Goal: Transaction & Acquisition: Purchase product/service

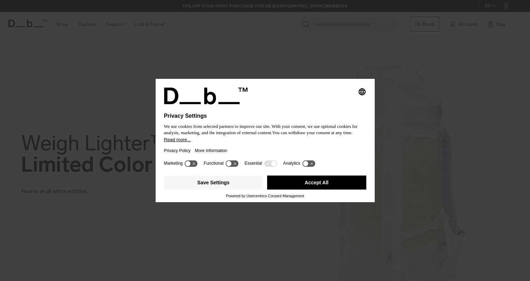
click at [308, 186] on button "Accept All" at bounding box center [316, 183] width 99 height 14
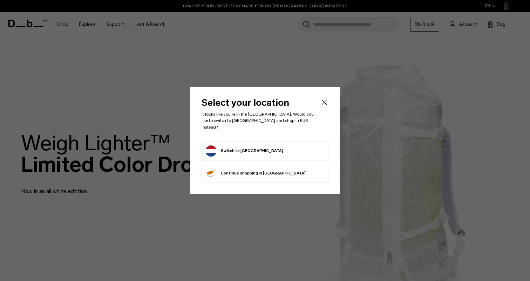
click at [253, 150] on button "Switch to Netherlands" at bounding box center [244, 150] width 78 height 11
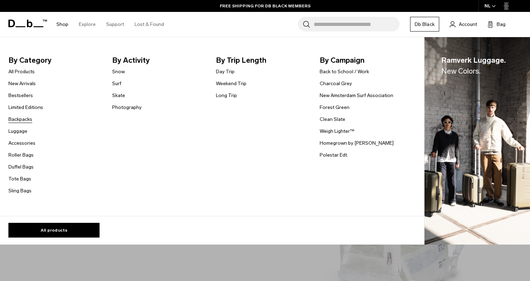
click at [29, 119] on link "Backpacks" at bounding box center [20, 119] width 24 height 7
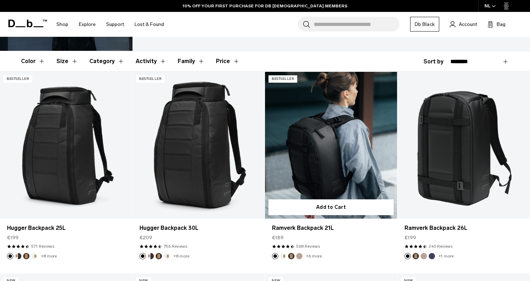
click at [339, 136] on link "Ramverk Backpack 21L" at bounding box center [331, 145] width 132 height 147
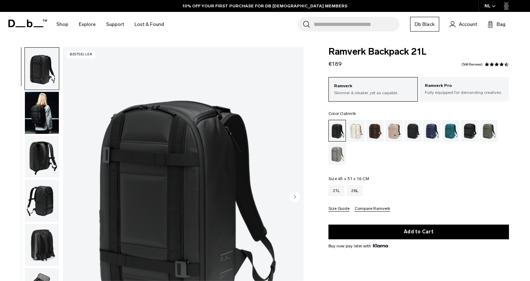
scroll to position [21, 0]
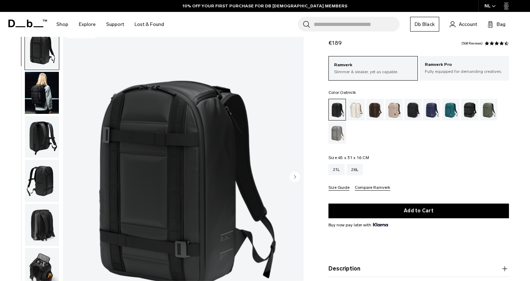
click at [356, 111] on div "Oatmilk" at bounding box center [356, 110] width 18 height 22
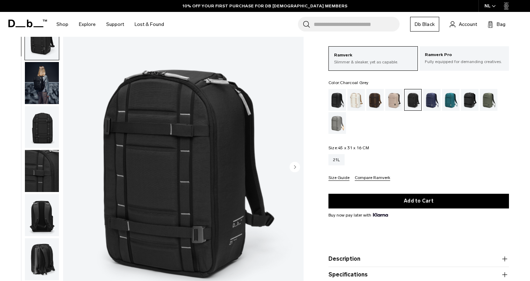
scroll to position [37, 0]
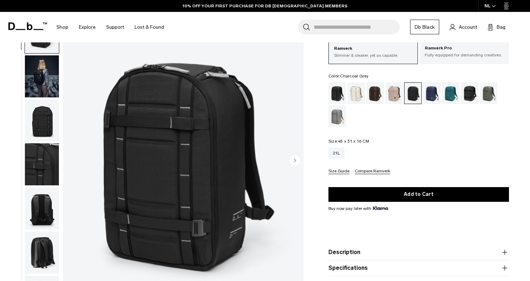
click at [297, 159] on circle "Next slide" at bounding box center [294, 160] width 11 height 11
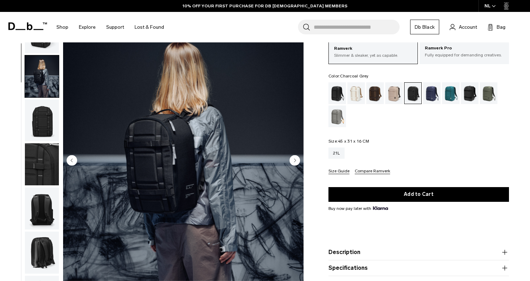
scroll to position [44, 0]
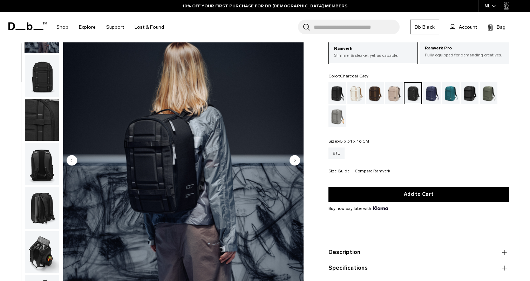
click at [297, 159] on circle "Next slide" at bounding box center [294, 160] width 11 height 11
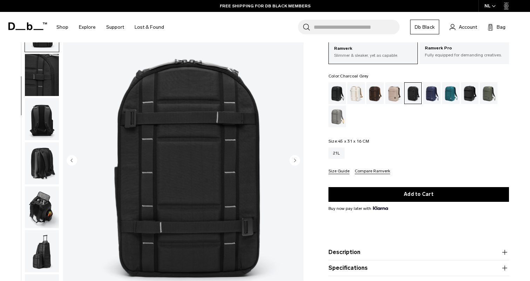
click at [297, 159] on circle "Next slide" at bounding box center [294, 160] width 11 height 11
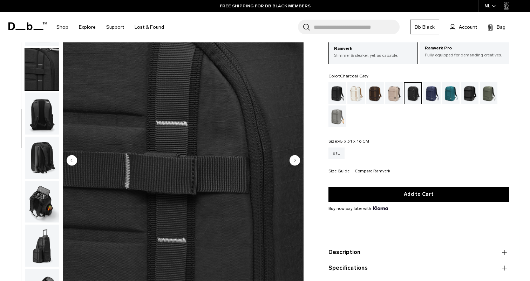
click at [297, 159] on circle "Next slide" at bounding box center [294, 160] width 11 height 11
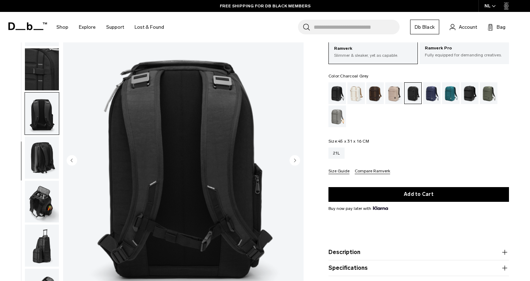
click at [297, 159] on circle "Next slide" at bounding box center [294, 160] width 11 height 11
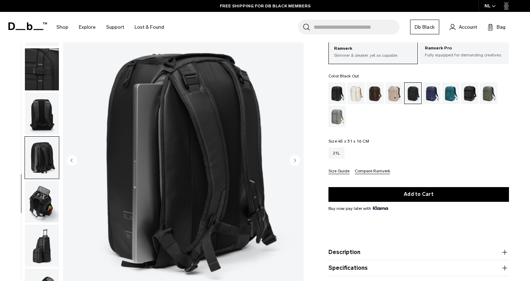
click at [341, 96] on div "Black Out" at bounding box center [337, 93] width 18 height 22
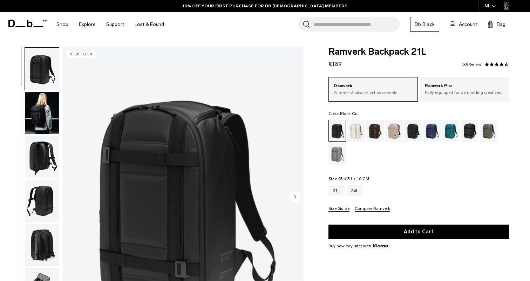
click at [293, 197] on circle "Next slide" at bounding box center [294, 196] width 11 height 11
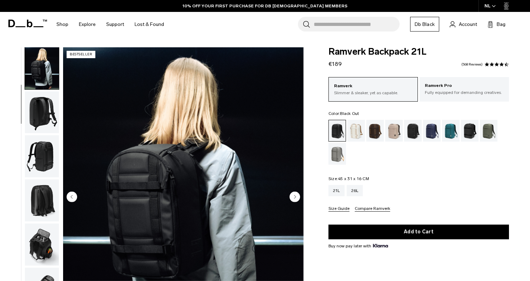
click at [293, 197] on circle "Next slide" at bounding box center [294, 196] width 11 height 11
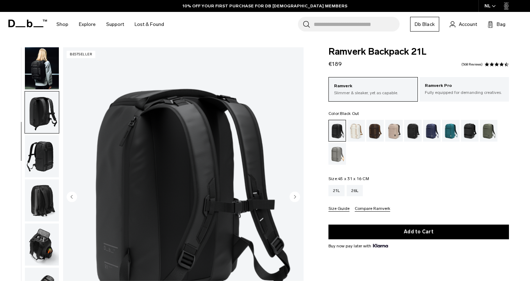
scroll to position [55, 0]
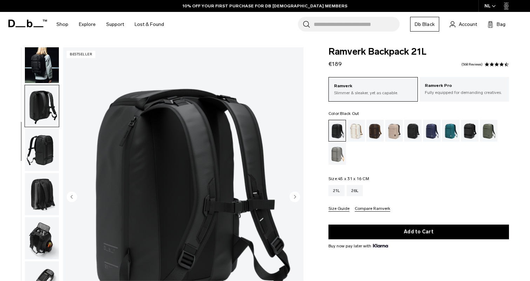
click at [293, 197] on circle "Next slide" at bounding box center [294, 196] width 11 height 11
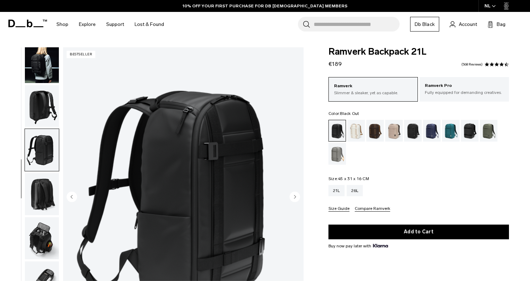
click at [293, 197] on circle "Next slide" at bounding box center [294, 196] width 11 height 11
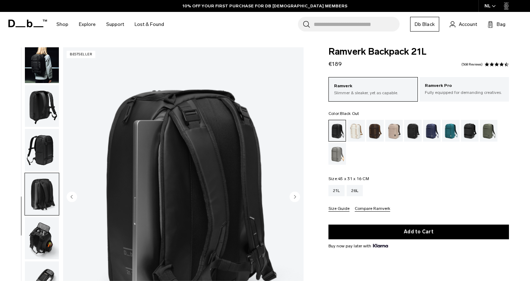
click at [293, 197] on circle "Next slide" at bounding box center [294, 196] width 11 height 11
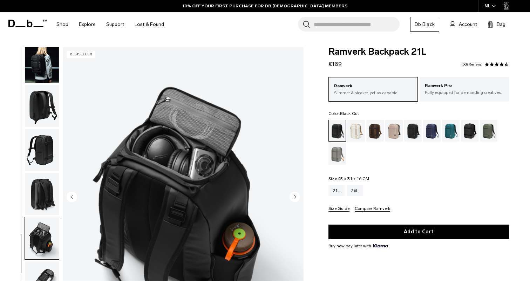
click at [293, 197] on circle "Next slide" at bounding box center [294, 196] width 11 height 11
